Goal: Navigation & Orientation: Find specific page/section

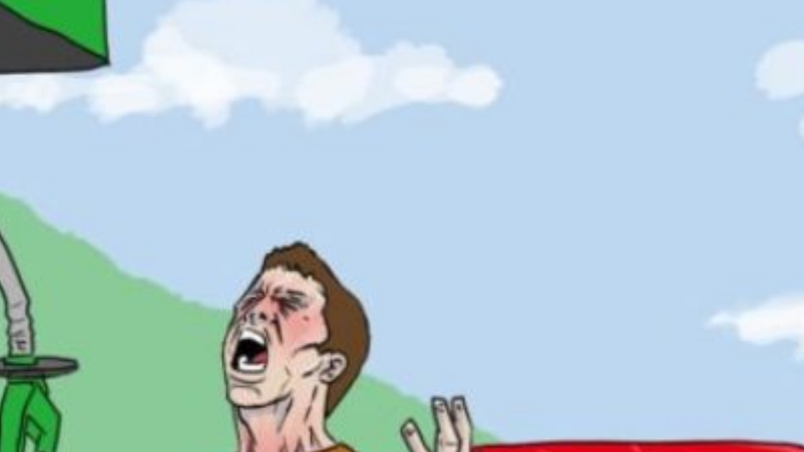
click at [313, 310] on img at bounding box center [401, 331] width 441 height 221
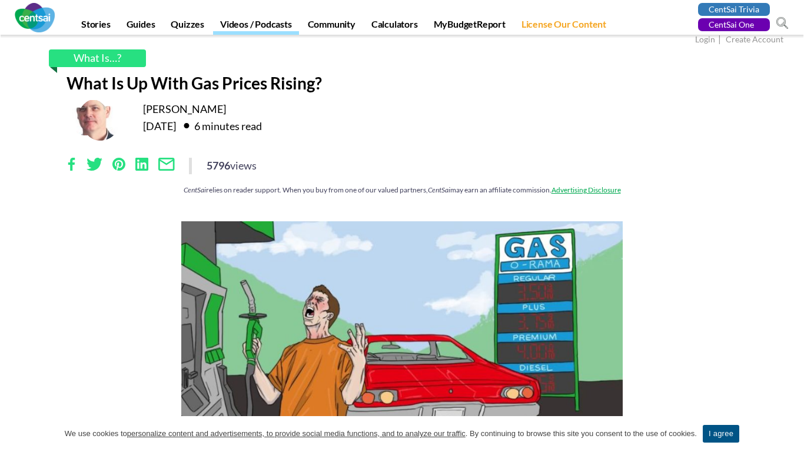
click at [229, 22] on link "Videos / Podcasts" at bounding box center [256, 26] width 86 height 16
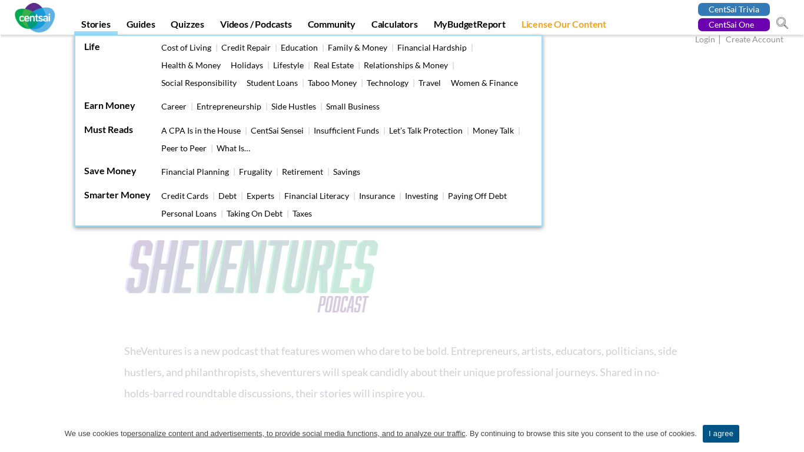
click at [116, 26] on link "Stories" at bounding box center [96, 26] width 44 height 16
